Goal: Share content

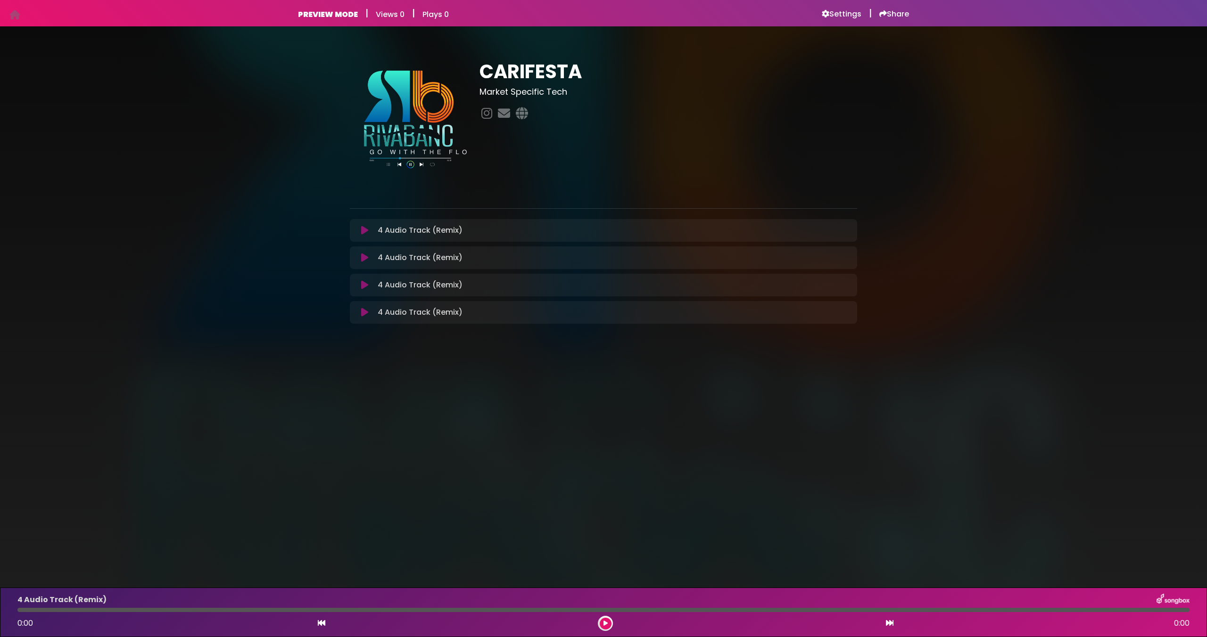
click at [361, 232] on icon at bounding box center [364, 230] width 7 height 9
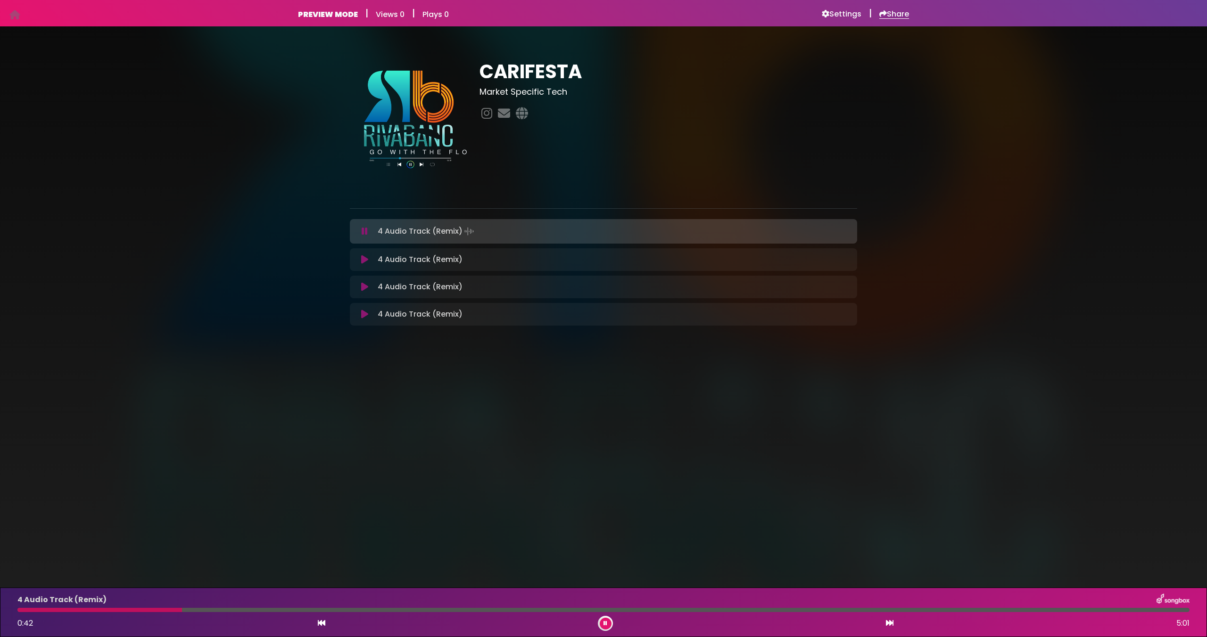
click at [889, 13] on h6 "Share" at bounding box center [894, 13] width 30 height 9
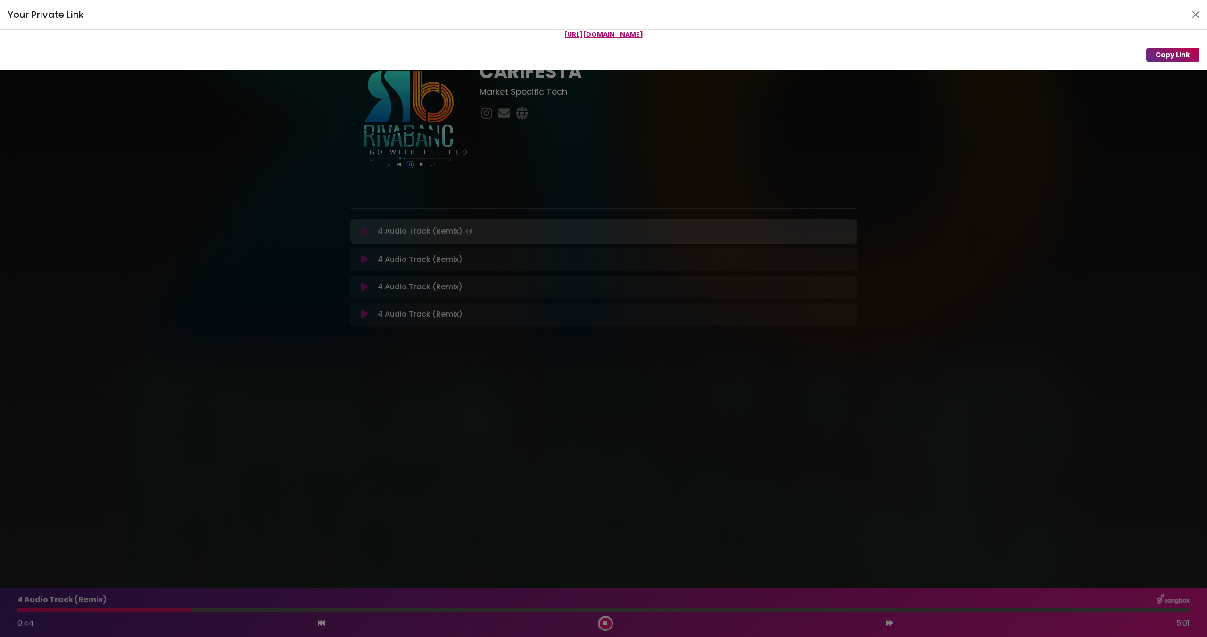
click at [1170, 56] on button "Copy Link" at bounding box center [1172, 55] width 53 height 15
drag, startPoint x: 727, startPoint y: 35, endPoint x: 484, endPoint y: 33, distance: 243.3
click at [484, 33] on p "[URL][DOMAIN_NAME]" at bounding box center [603, 35] width 1207 height 10
copy span "[URL][DOMAIN_NAME]"
click at [1182, 53] on button "Copy Link" at bounding box center [1172, 55] width 53 height 15
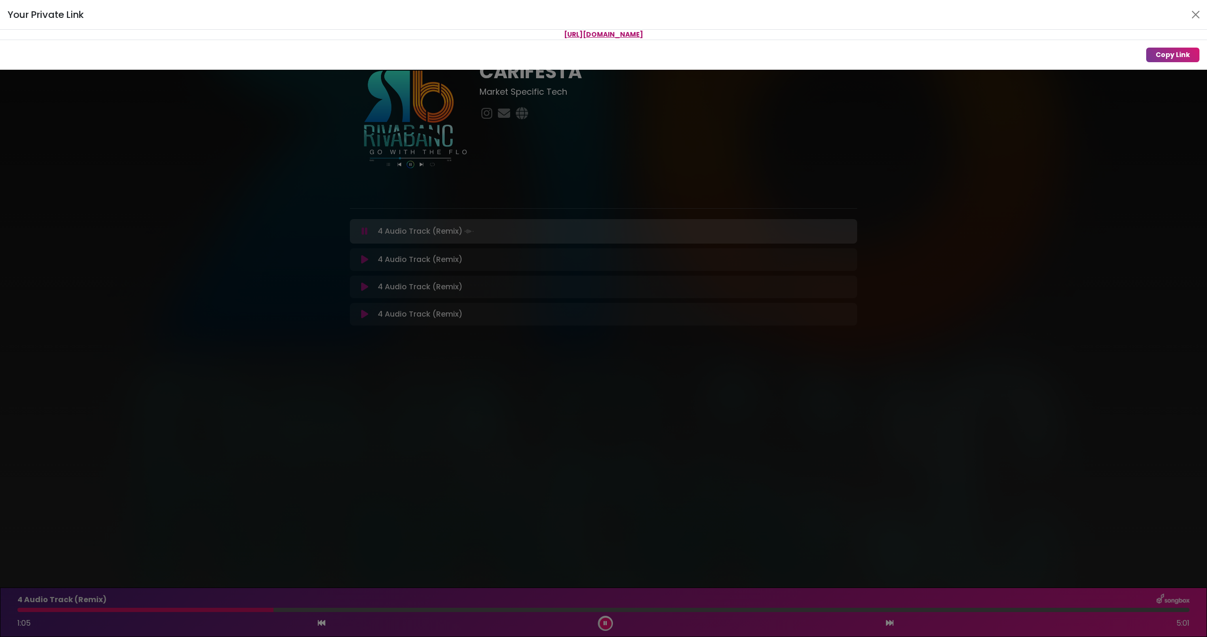
click at [213, 122] on div "Your Private Link [URL][DOMAIN_NAME] Copy Link" at bounding box center [603, 318] width 1207 height 637
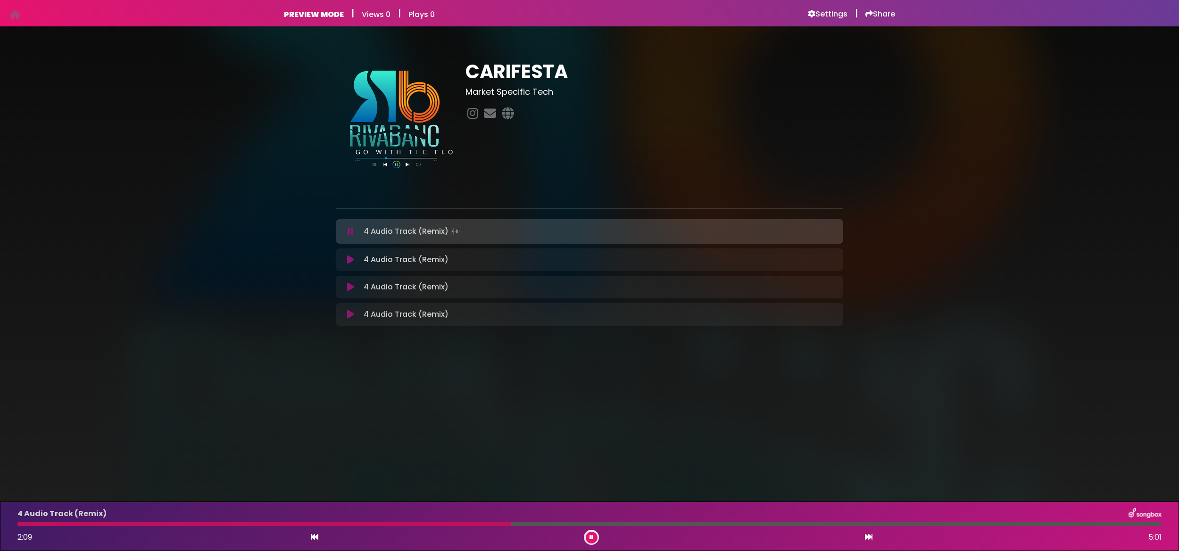
click at [592, 539] on icon at bounding box center [591, 538] width 4 height 6
